Goal: Check status

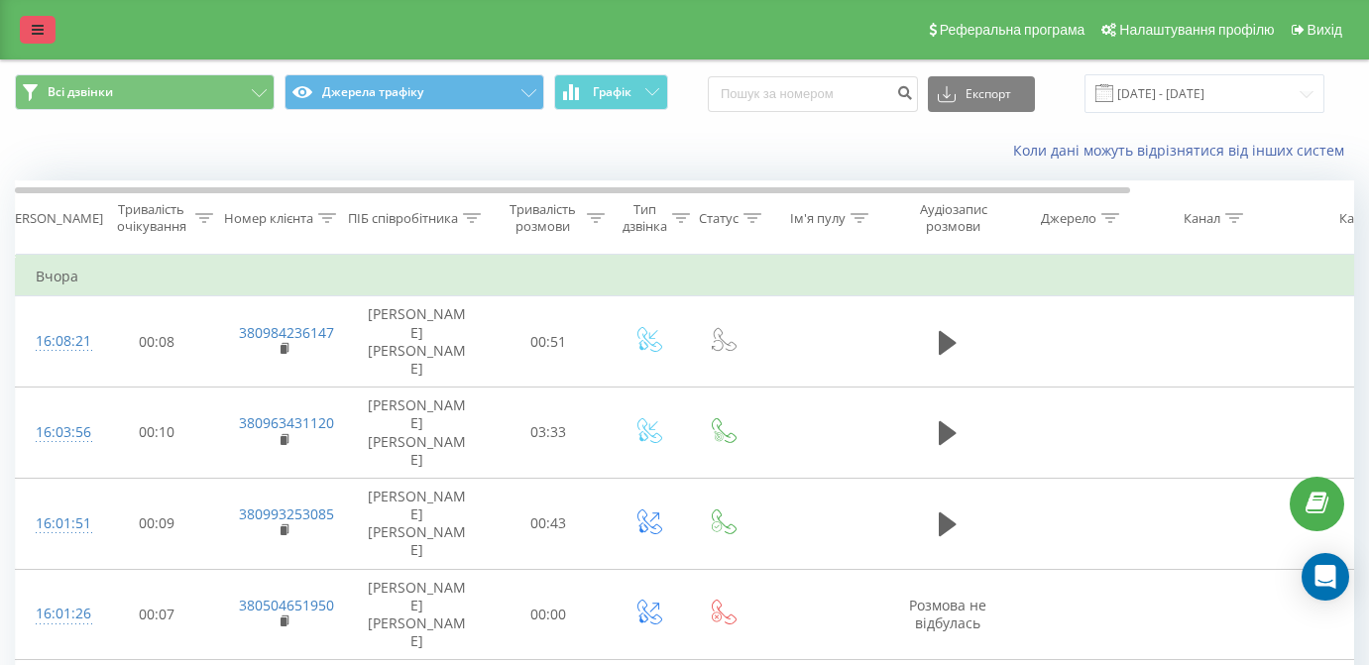
click at [40, 44] on link at bounding box center [38, 30] width 36 height 28
click at [40, 52] on div "Реферальна програма Налаштування профілю Вихід" at bounding box center [684, 29] width 1369 height 59
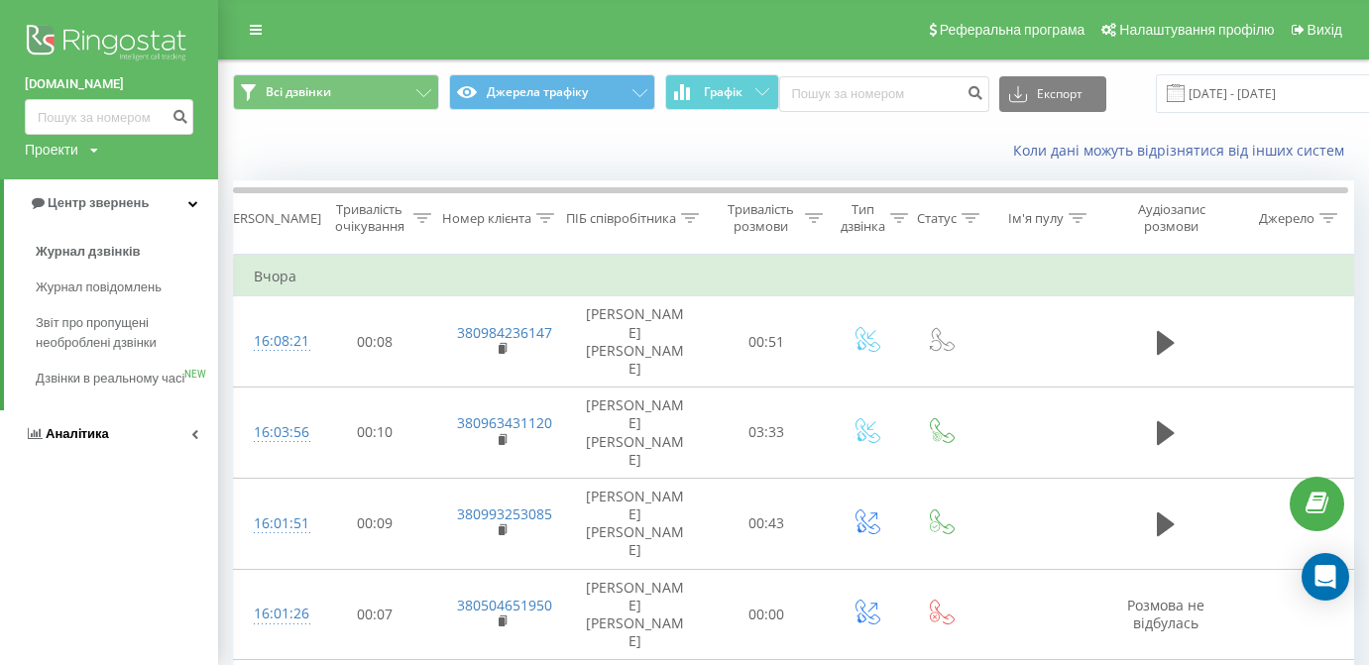
click at [92, 440] on span "Аналiтика" at bounding box center [77, 433] width 63 height 15
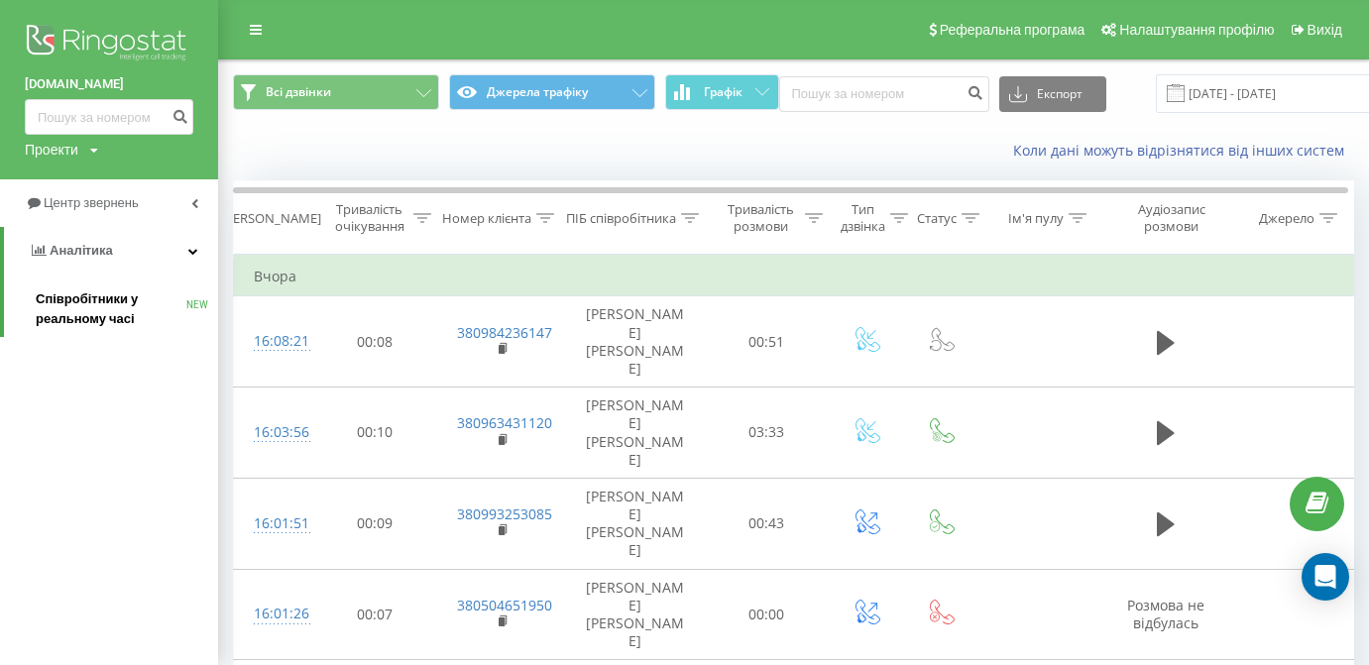
click at [111, 316] on span "Співробітники у реальному часі" at bounding box center [111, 309] width 151 height 40
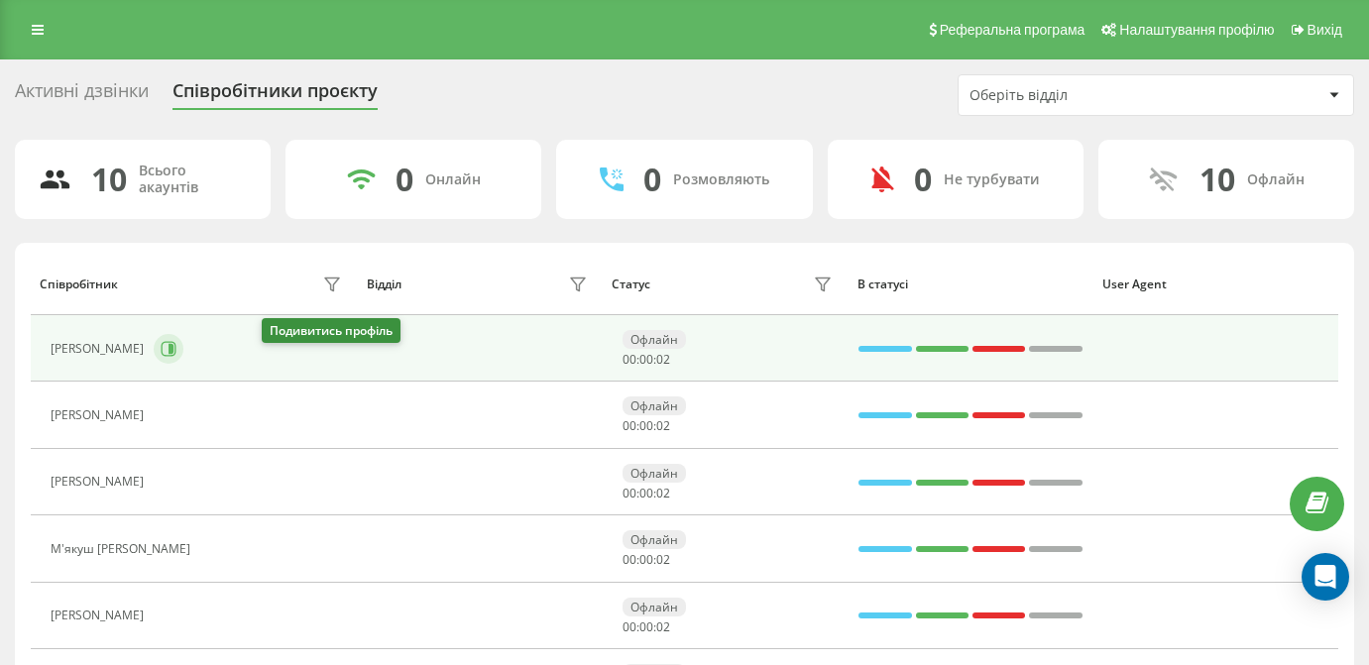
click at [183, 364] on button at bounding box center [169, 349] width 30 height 30
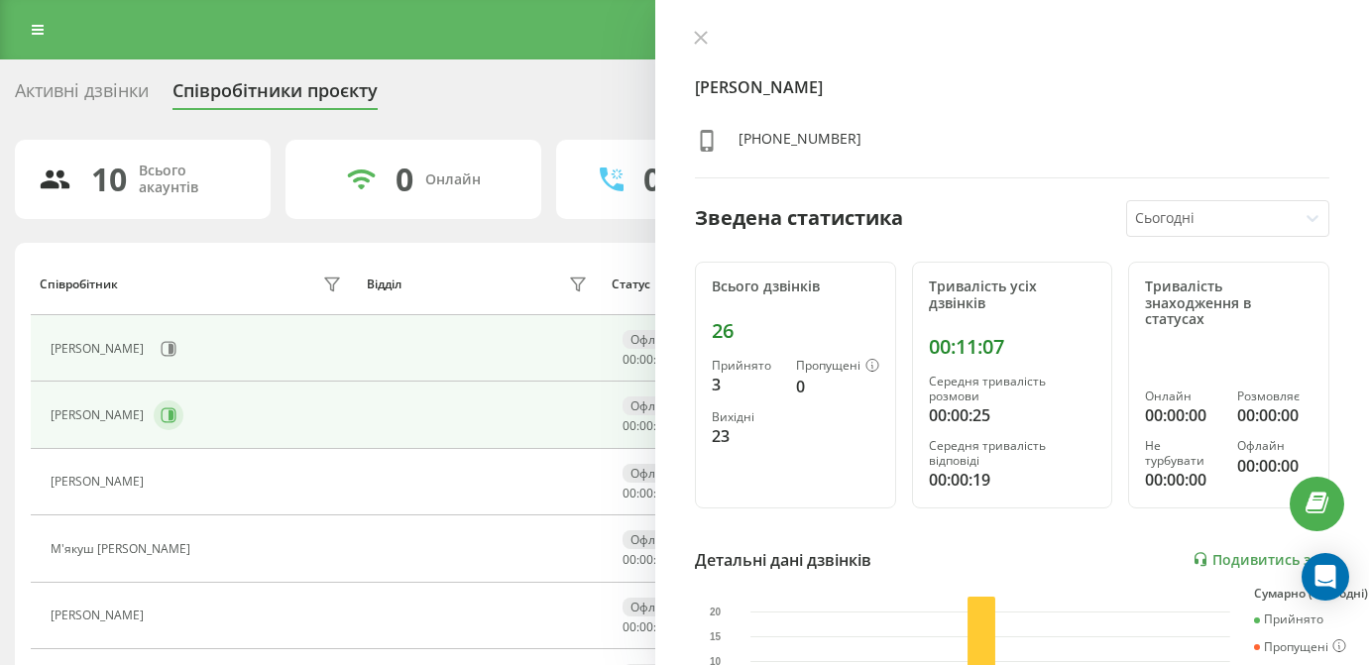
click at [176, 423] on icon at bounding box center [169, 415] width 16 height 16
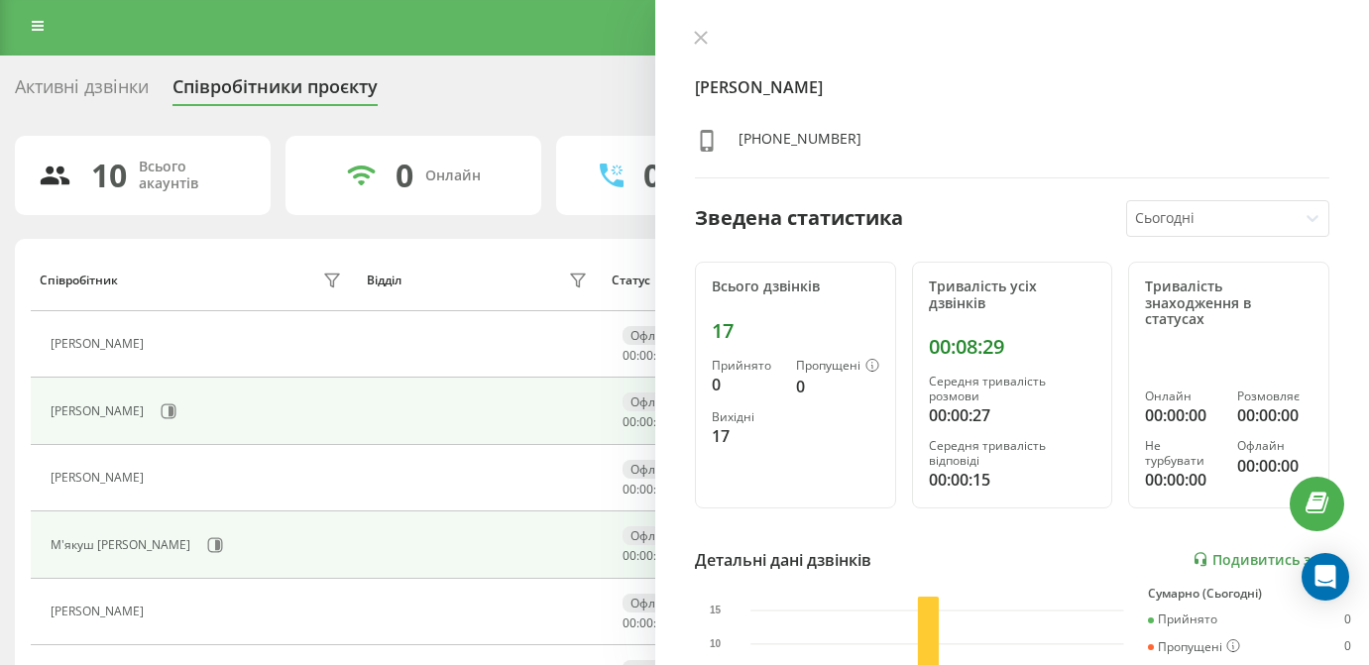
scroll to position [147, 0]
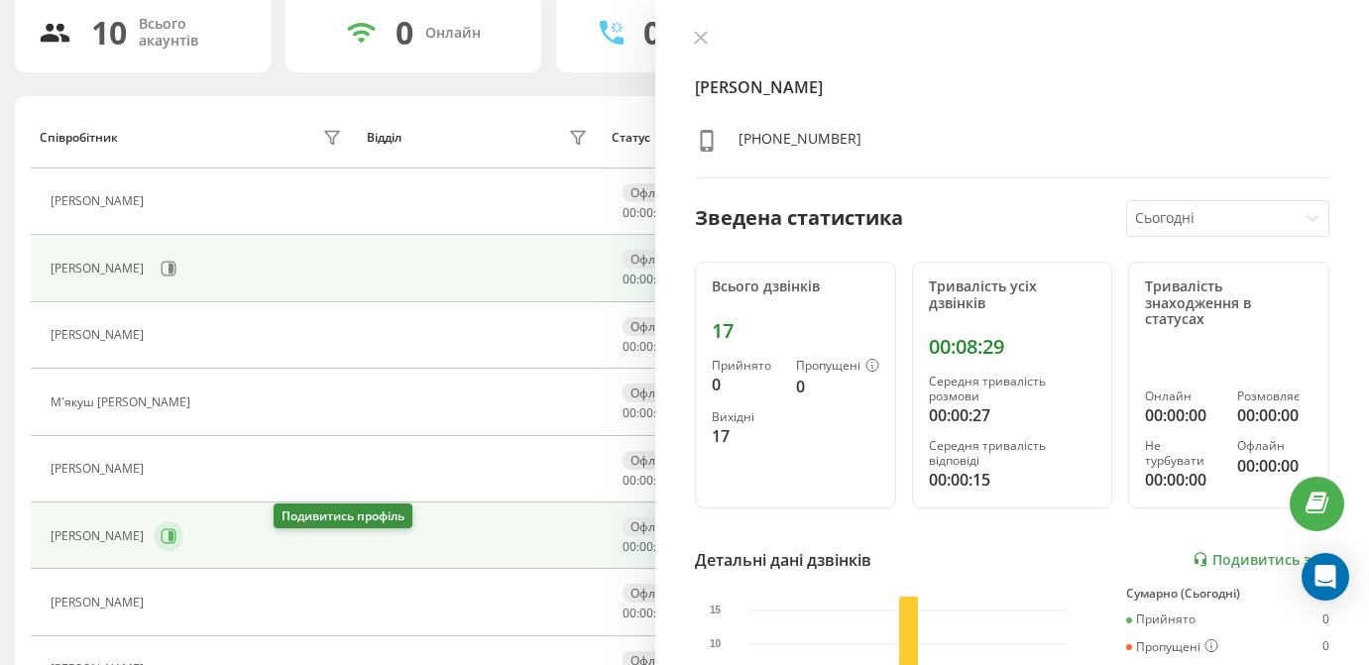
click at [183, 538] on button at bounding box center [169, 536] width 30 height 30
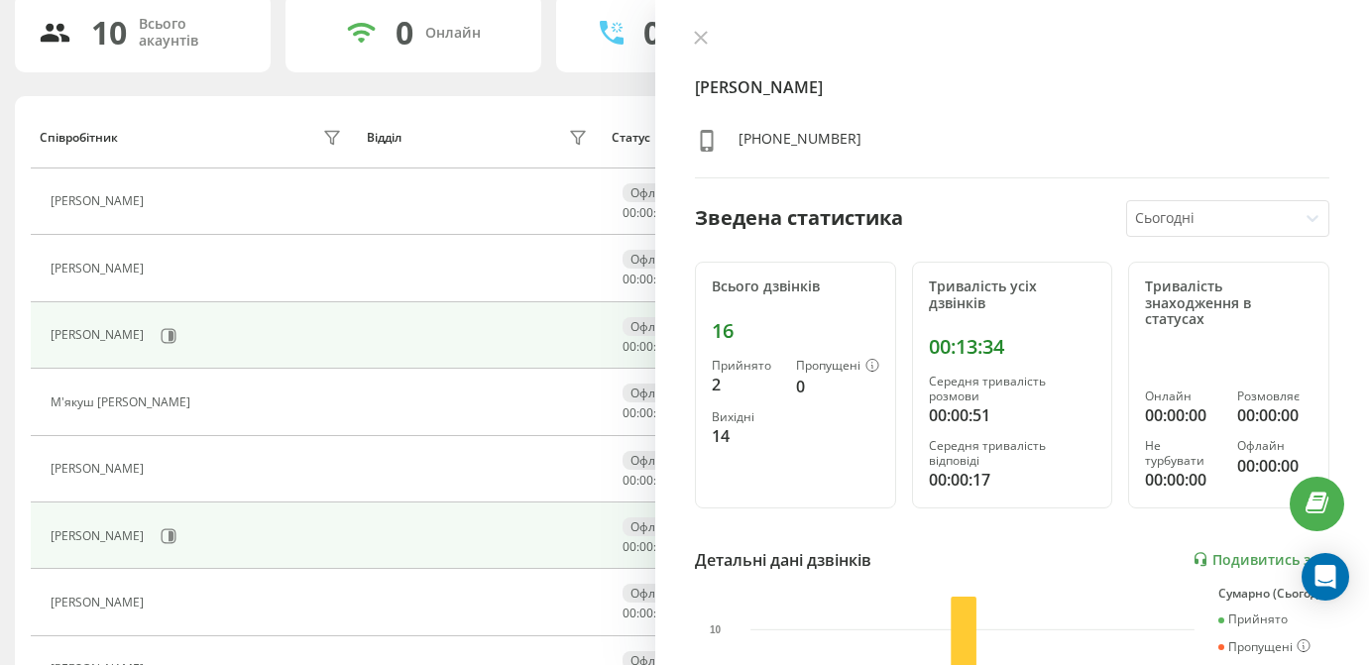
scroll to position [1, 0]
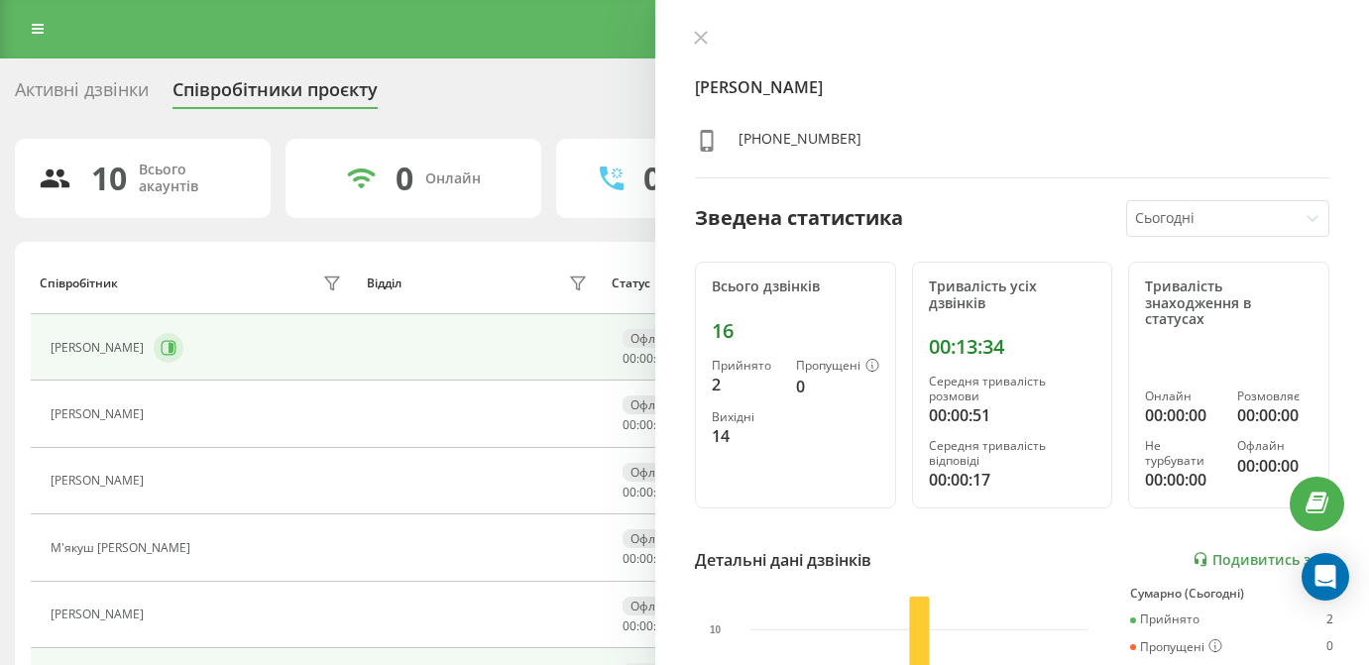
click at [176, 356] on icon at bounding box center [169, 348] width 16 height 16
